Goal: Task Accomplishment & Management: Manage account settings

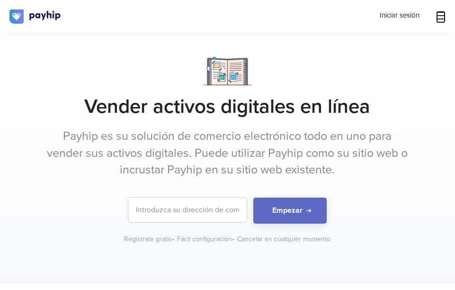
click at [439, 13] on icon at bounding box center [440, 15] width 9 height 9
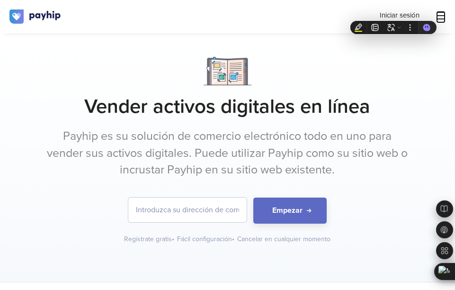
click at [445, 14] on icon at bounding box center [440, 15] width 9 height 9
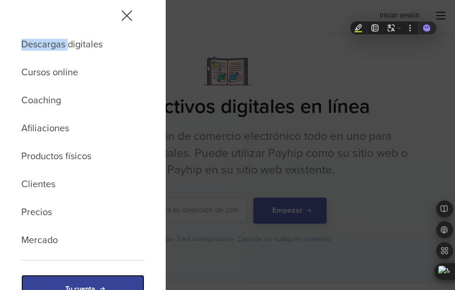
click at [97, 281] on link "Tu cuenta" at bounding box center [82, 288] width 123 height 29
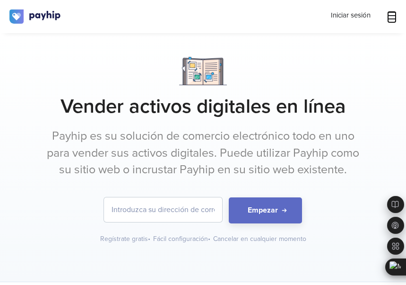
click at [391, 14] on icon at bounding box center [391, 15] width 9 height 9
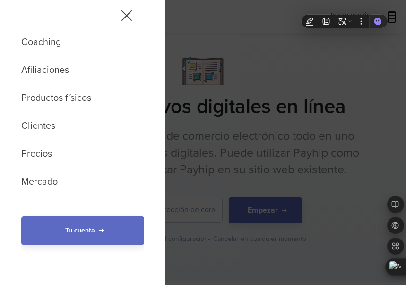
scroll to position [59, 0]
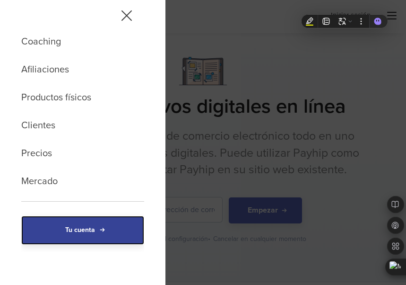
click at [79, 236] on link "Tu cuenta" at bounding box center [82, 230] width 123 height 29
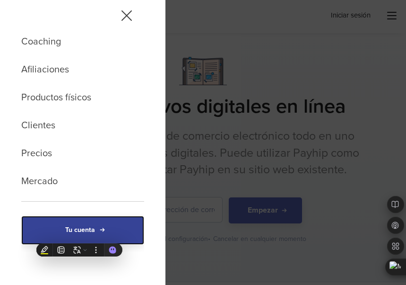
click at [79, 236] on link "Tu cuenta" at bounding box center [82, 230] width 123 height 29
